Goal: Task Accomplishment & Management: Manage account settings

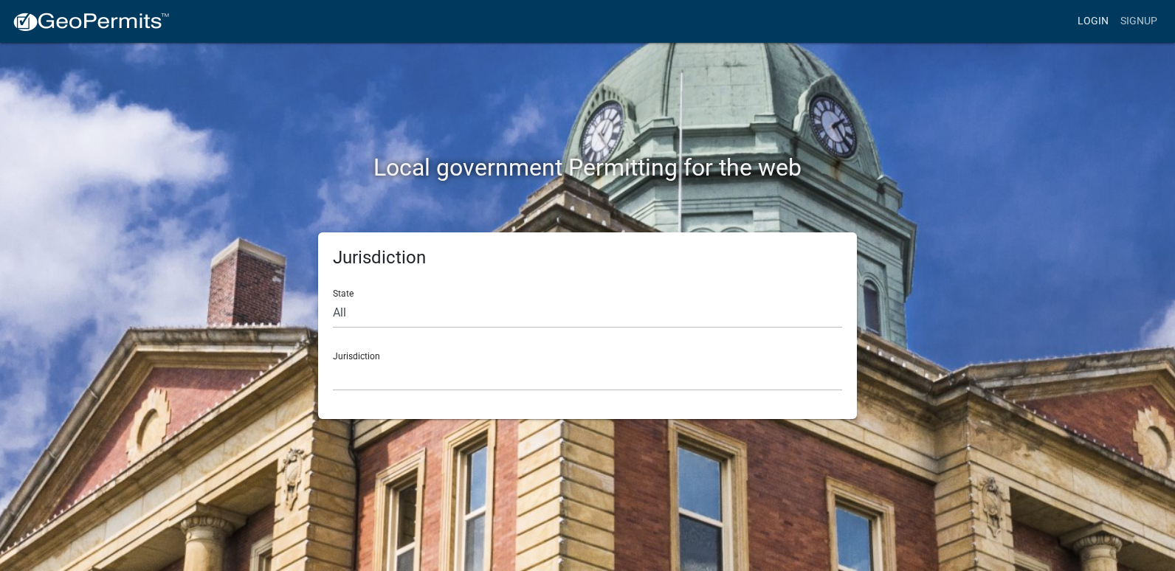
click at [1106, 16] on link "Login" at bounding box center [1093, 21] width 43 height 28
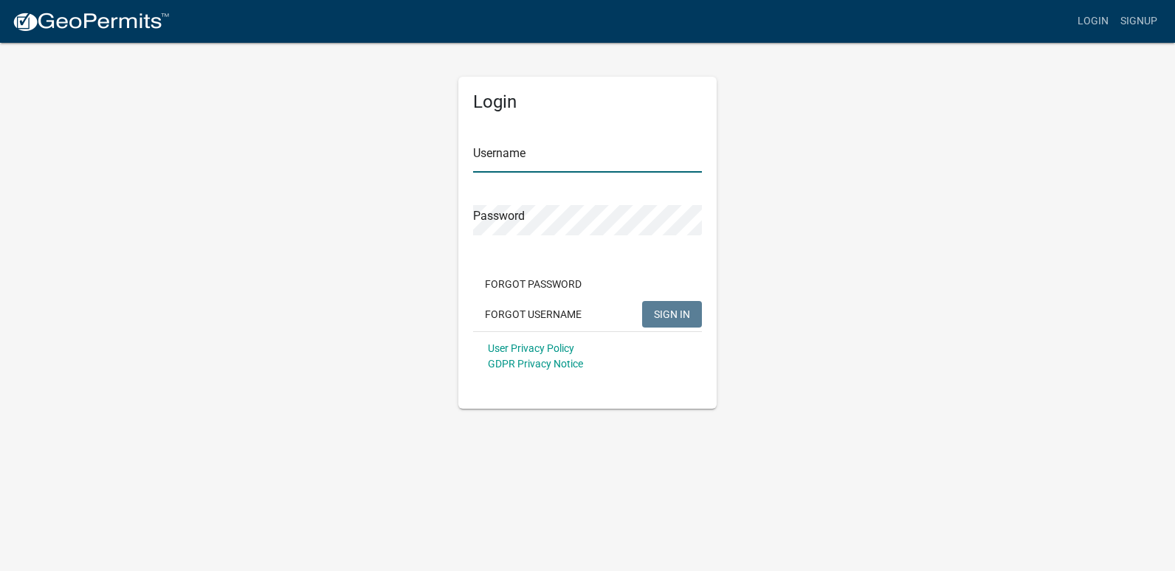
type input "ricktryon"
click at [673, 315] on span "SIGN IN" at bounding box center [672, 314] width 36 height 12
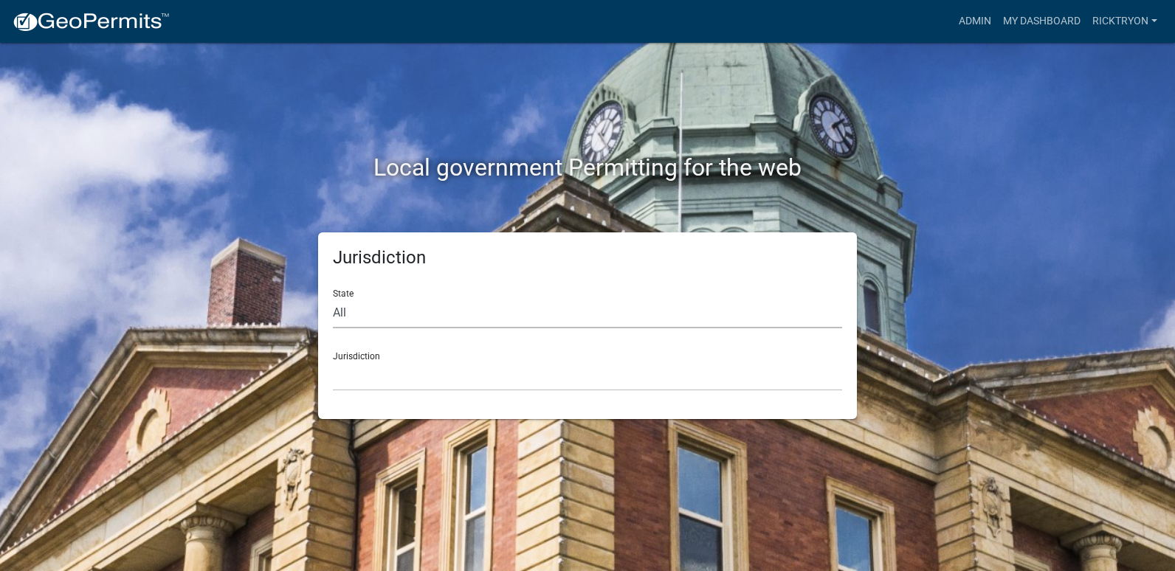
click at [444, 328] on select "All [US_STATE] [US_STATE] [US_STATE] [US_STATE] [US_STATE] [US_STATE] [US_STATE…" at bounding box center [587, 313] width 509 height 30
select select "[US_STATE]"
click at [333, 298] on select "All [US_STATE] [US_STATE] [US_STATE] [US_STATE] [US_STATE] [US_STATE] [US_STATE…" at bounding box center [587, 313] width 509 height 30
click at [375, 365] on select "City of [GEOGRAPHIC_DATA], [US_STATE] City of [GEOGRAPHIC_DATA], [US_STATE] Cit…" at bounding box center [587, 376] width 509 height 30
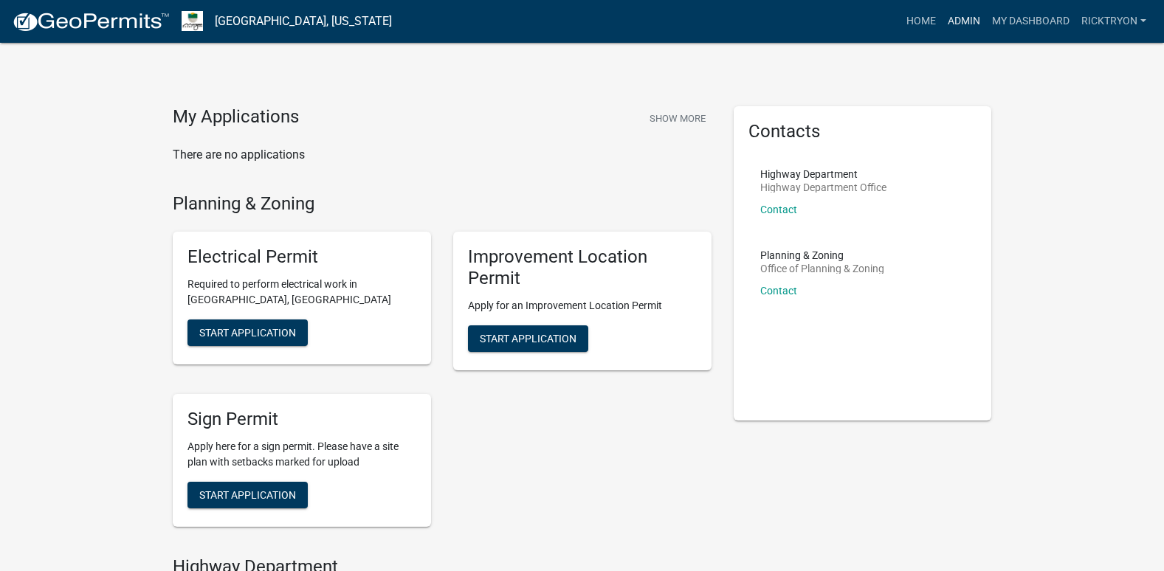
click at [954, 20] on link "Admin" at bounding box center [964, 21] width 44 height 28
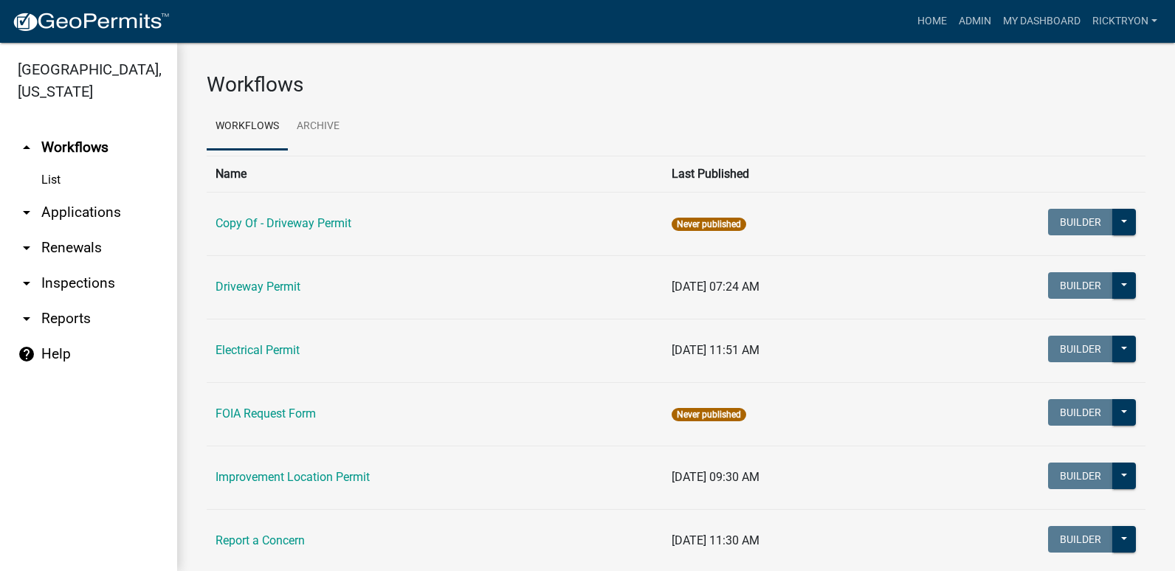
click at [64, 216] on link "arrow_drop_down Applications" at bounding box center [88, 212] width 177 height 35
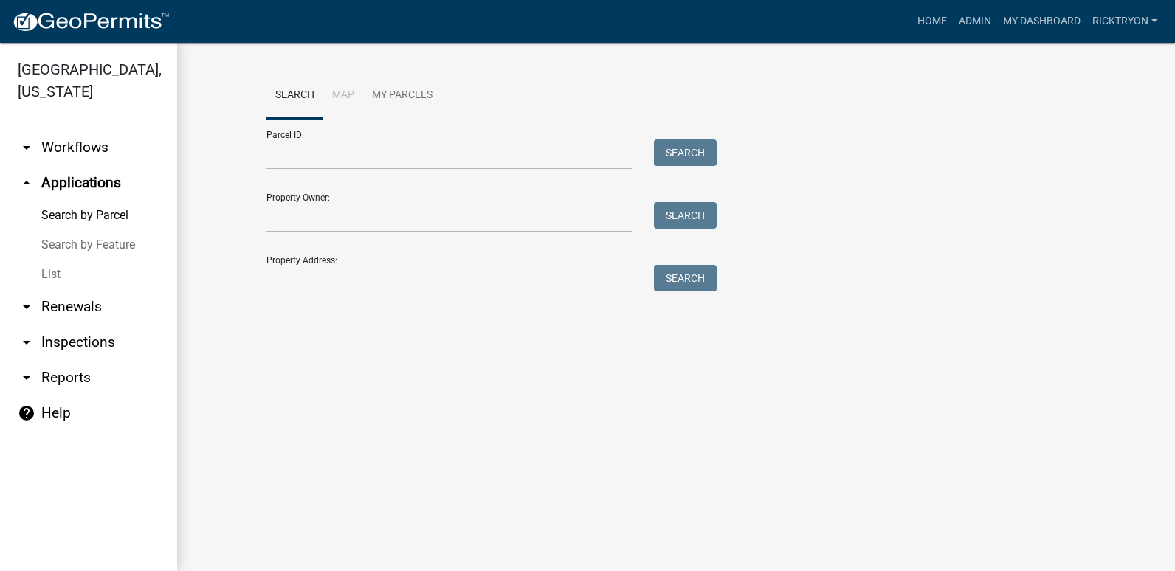
click at [43, 278] on link "List" at bounding box center [88, 275] width 177 height 30
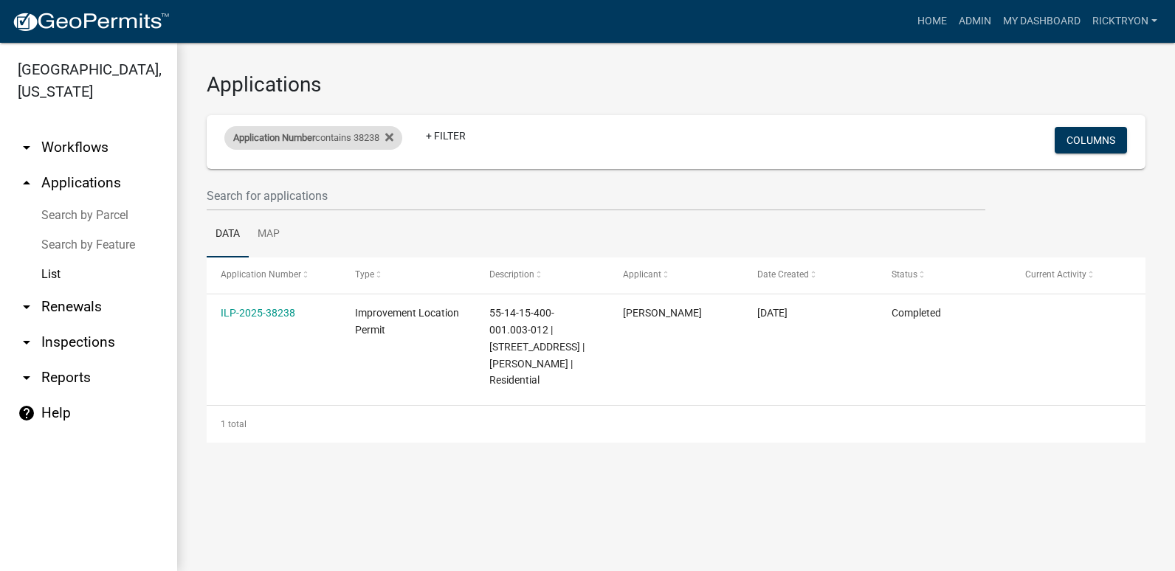
click at [402, 132] on div "Application Number contains 38238" at bounding box center [313, 138] width 178 height 24
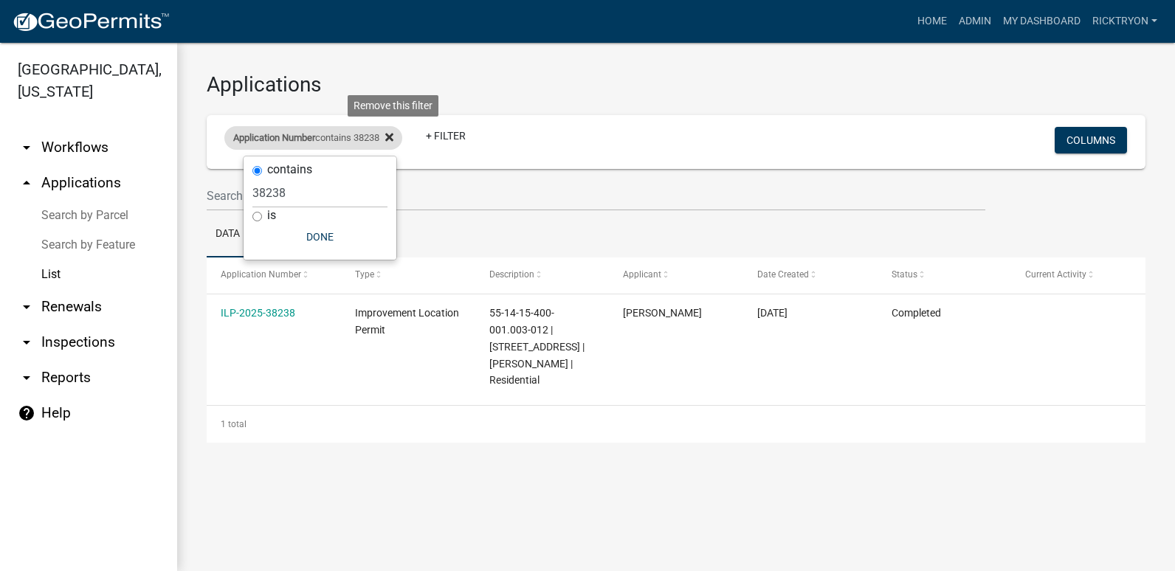
click at [394, 135] on icon at bounding box center [389, 137] width 8 height 8
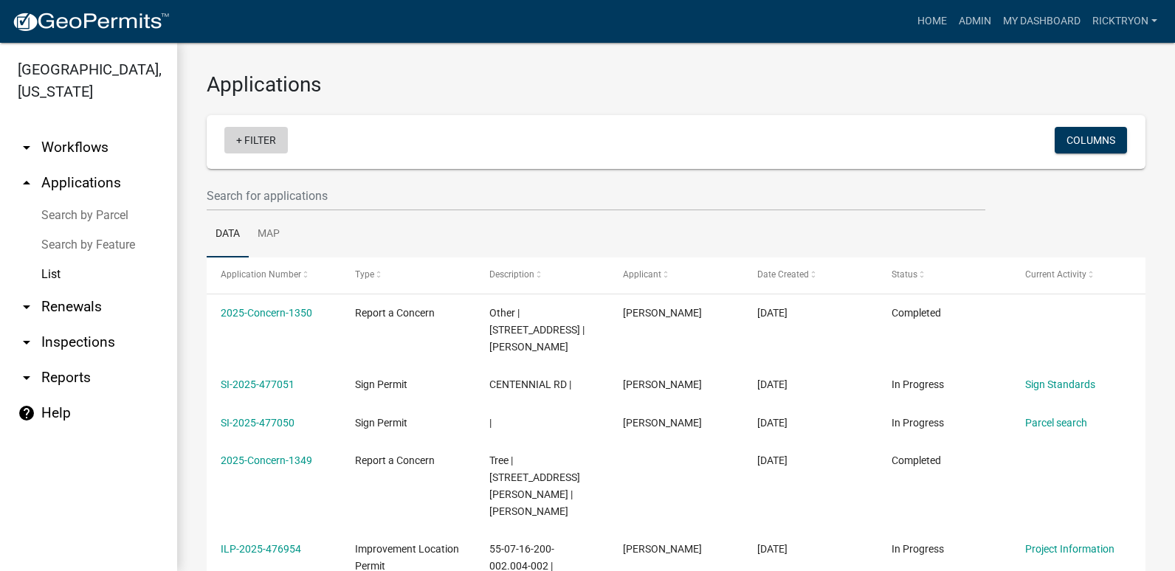
click at [264, 143] on link "+ Filter" at bounding box center [255, 140] width 63 height 27
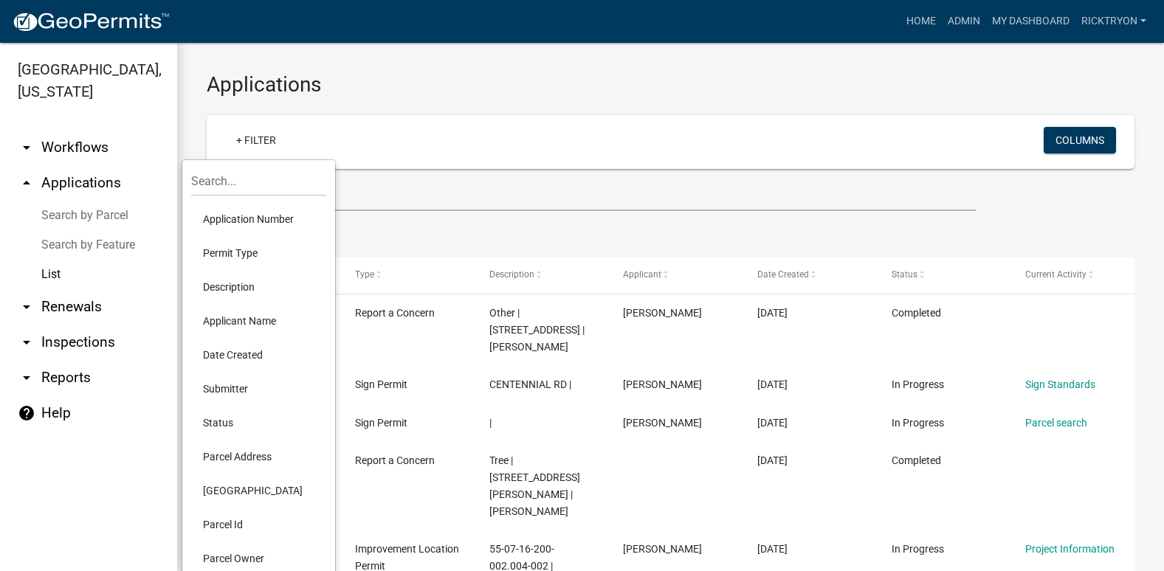
click at [258, 218] on li "Application Number" at bounding box center [258, 219] width 135 height 34
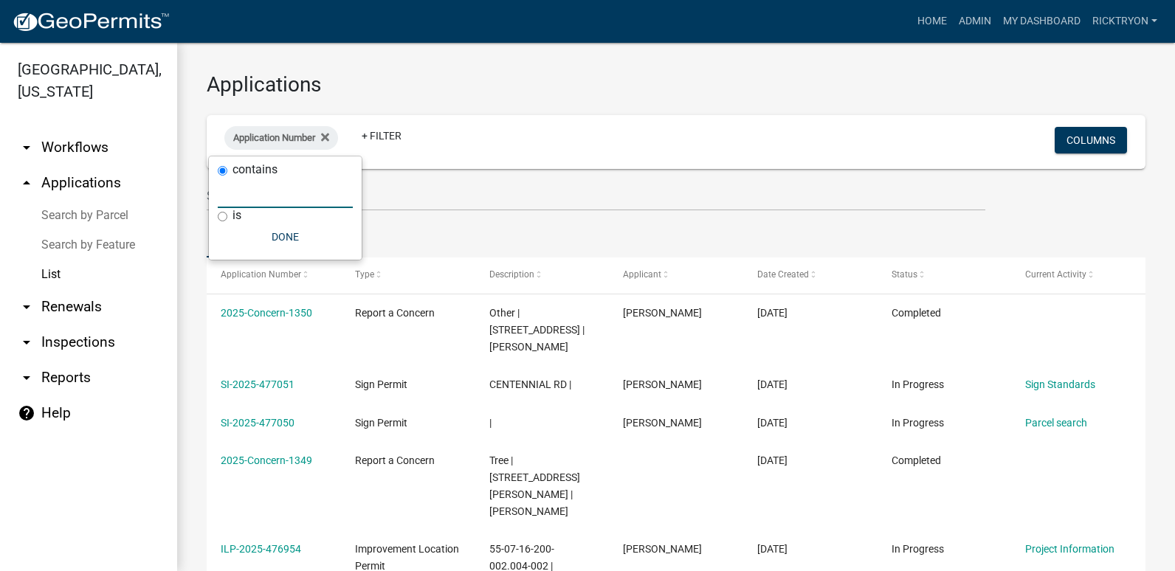
click at [252, 195] on input "text" at bounding box center [285, 193] width 135 height 30
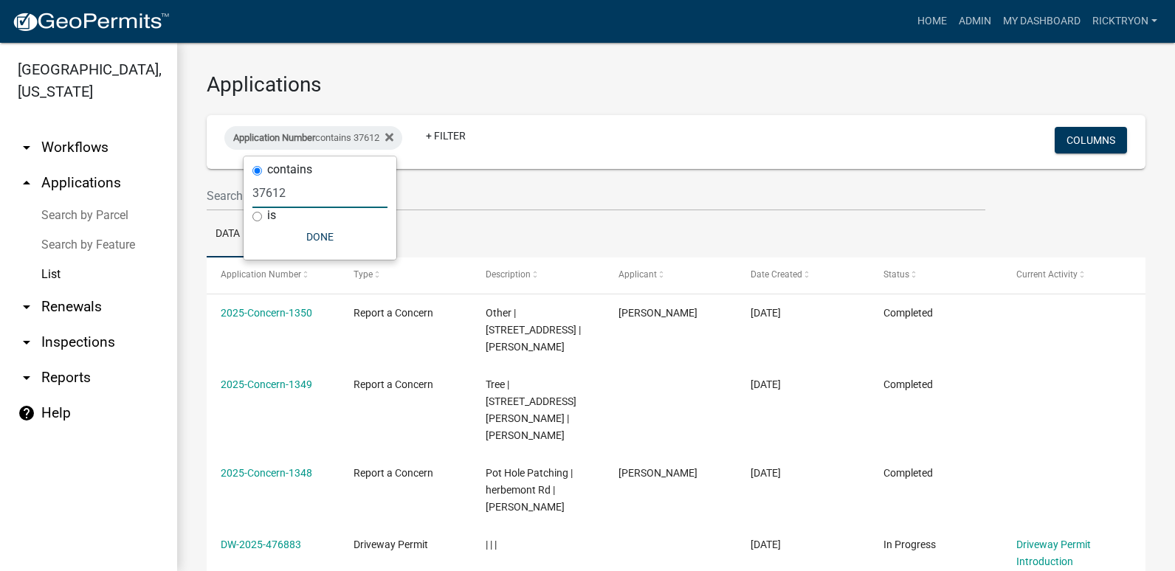
type input "37612"
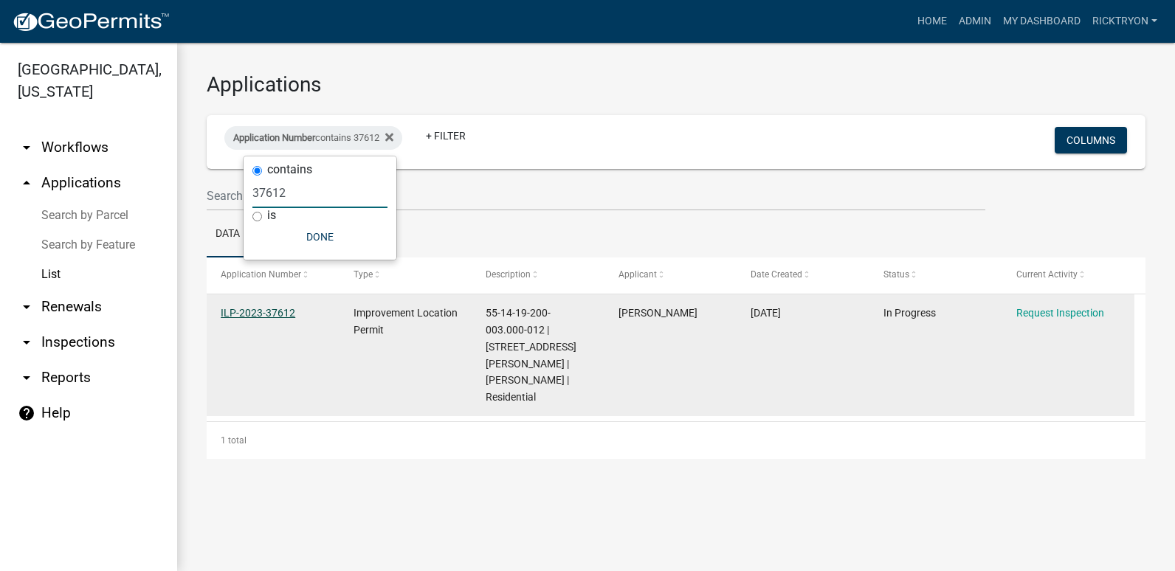
click at [253, 307] on link "ILP-2023-37612" at bounding box center [258, 313] width 75 height 12
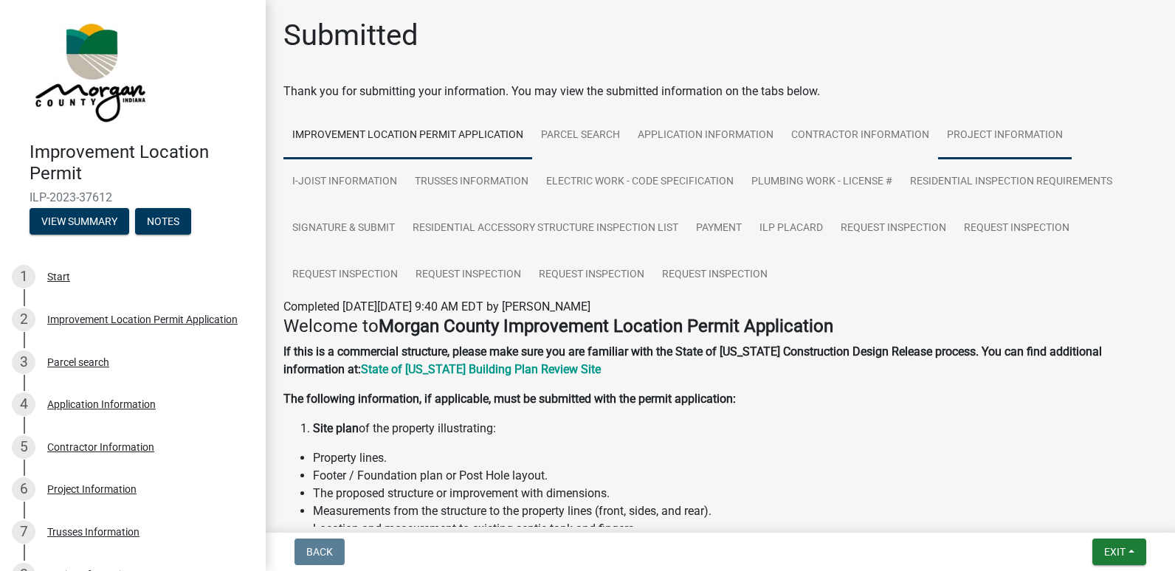
click at [985, 129] on link "Project Information" at bounding box center [1005, 135] width 134 height 47
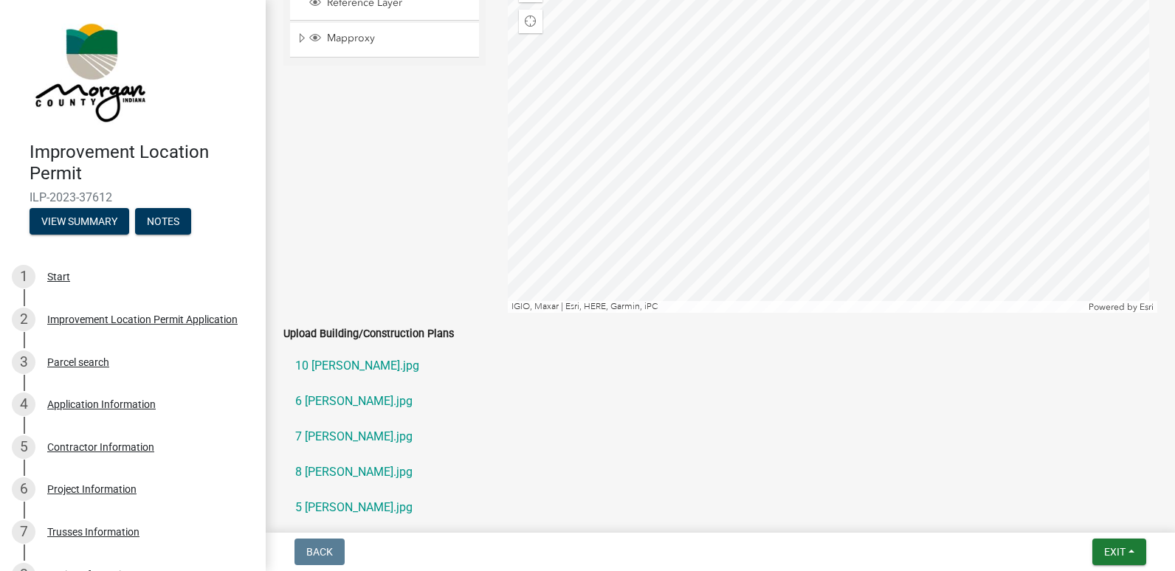
scroll to position [2436, 0]
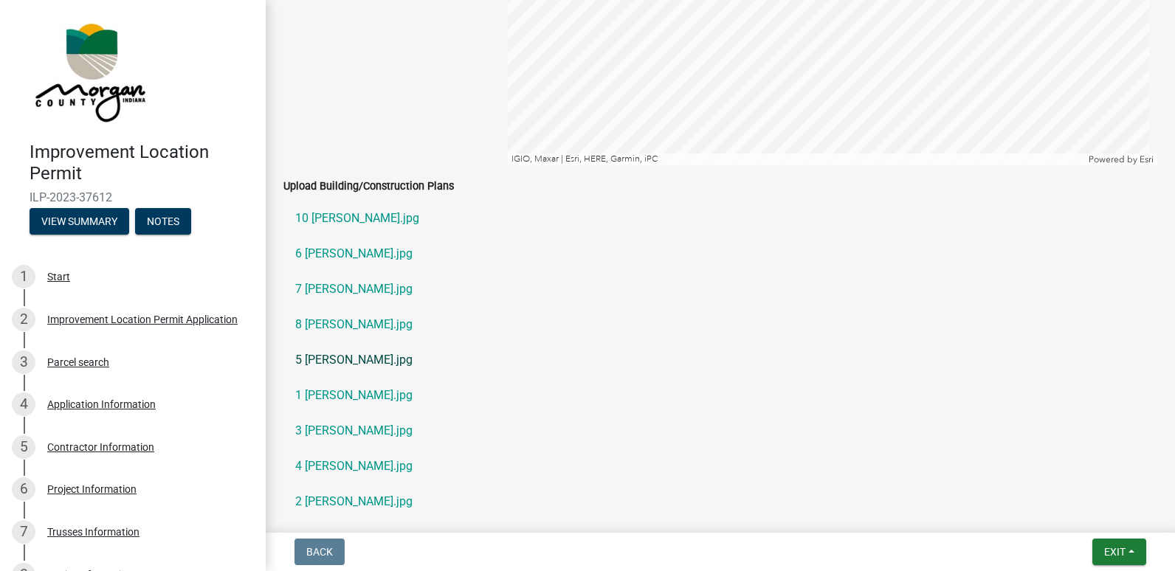
click at [320, 363] on link "5 [PERSON_NAME].jpg" at bounding box center [721, 360] width 874 height 35
click at [318, 439] on link "3 [PERSON_NAME].jpg" at bounding box center [721, 430] width 874 height 35
click at [1119, 544] on button "Exit" at bounding box center [1120, 552] width 54 height 27
click at [1071, 515] on button "Save & Exit" at bounding box center [1087, 513] width 118 height 35
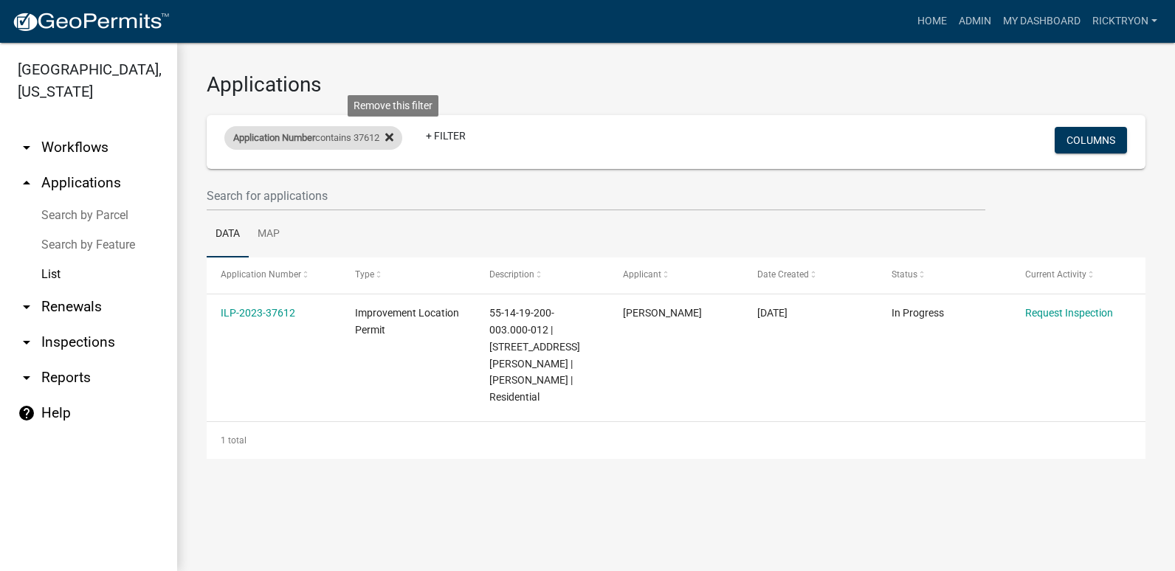
click at [394, 135] on icon at bounding box center [389, 137] width 8 height 8
